Goal: Information Seeking & Learning: Learn about a topic

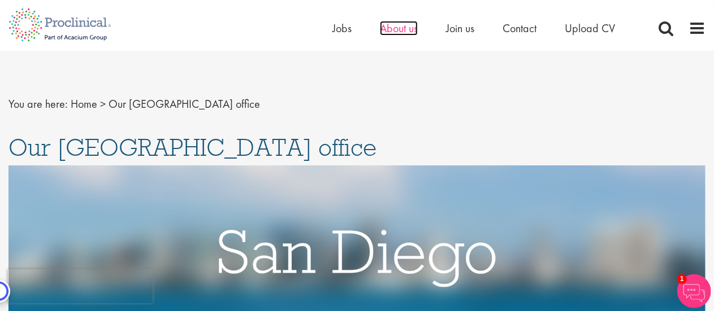
click at [391, 25] on span "About us" at bounding box center [399, 28] width 38 height 15
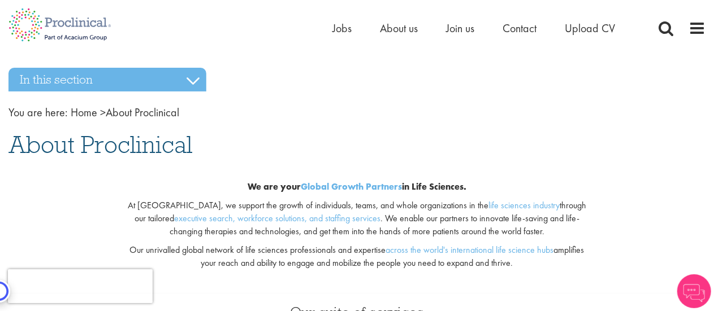
click at [354, 30] on ul "Home Jobs About us Join us Contact Upload CV" at bounding box center [487, 28] width 311 height 17
click at [344, 28] on span "Jobs" at bounding box center [341, 28] width 19 height 15
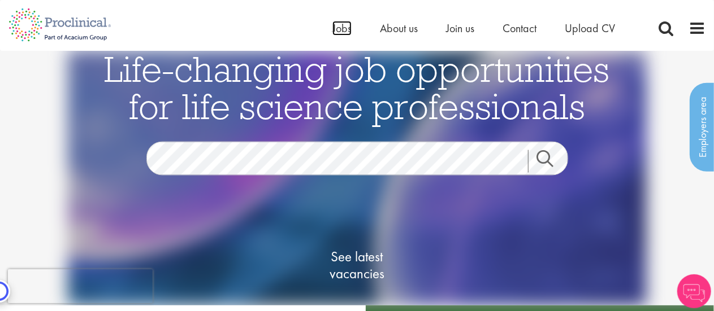
click at [344, 28] on span "Jobs" at bounding box center [341, 28] width 19 height 15
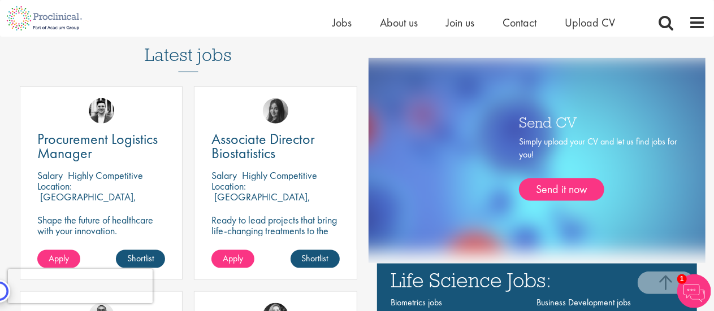
scroll to position [565, 0]
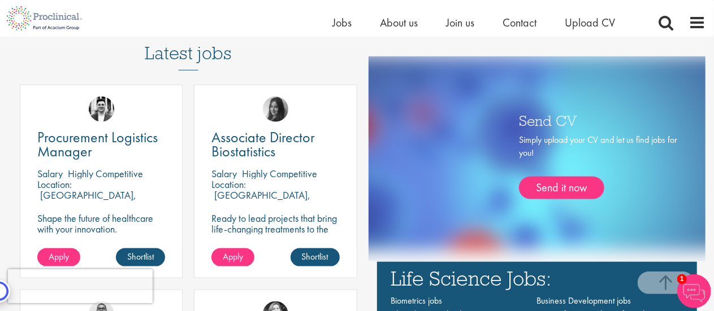
click at [329, 27] on div "Home Jobs About us Join us Contact Upload CV" at bounding box center [352, 18] width 705 height 37
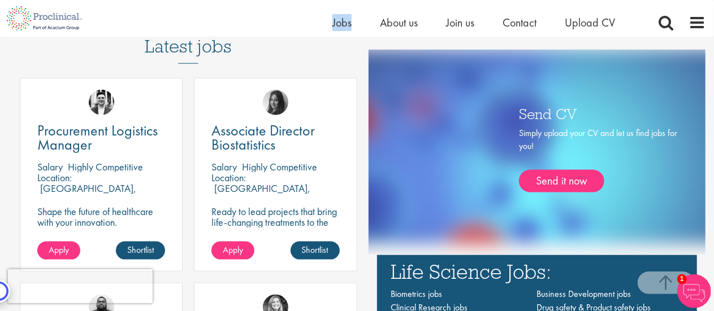
scroll to position [573, 0]
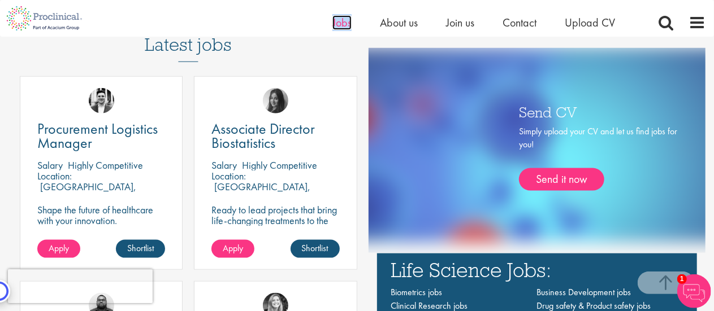
click at [341, 28] on span "Jobs" at bounding box center [341, 22] width 19 height 15
